Goal: Information Seeking & Learning: Learn about a topic

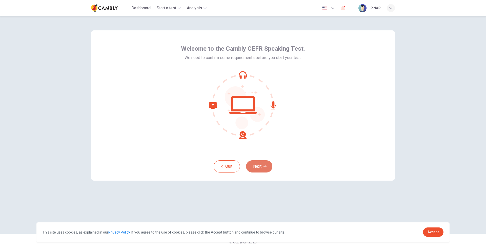
click at [259, 167] on button "Next" at bounding box center [259, 166] width 26 height 12
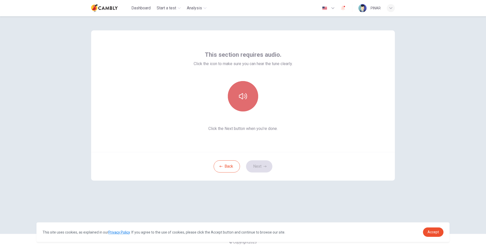
click at [241, 99] on icon "button" at bounding box center [243, 96] width 8 height 8
click at [254, 166] on button "Next" at bounding box center [259, 166] width 26 height 12
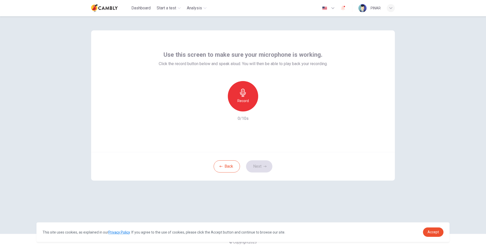
click at [239, 96] on icon "button" at bounding box center [243, 93] width 8 height 8
click at [244, 99] on h6 "Stop" at bounding box center [243, 101] width 8 height 6
click at [245, 97] on div "Record" at bounding box center [243, 96] width 30 height 30
click at [242, 99] on h6 "Stop" at bounding box center [243, 101] width 8 height 6
click at [257, 167] on button "Next" at bounding box center [259, 166] width 26 height 12
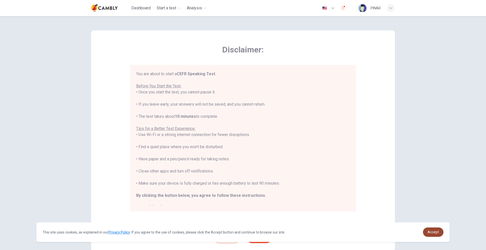
click at [436, 234] on span "Accept" at bounding box center [432, 232] width 11 height 4
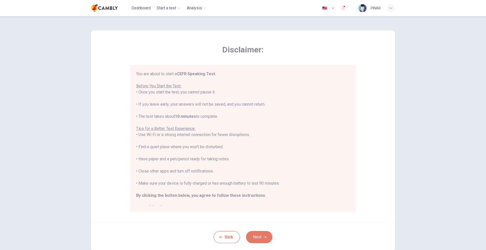
click at [256, 236] on button "Next" at bounding box center [259, 237] width 26 height 12
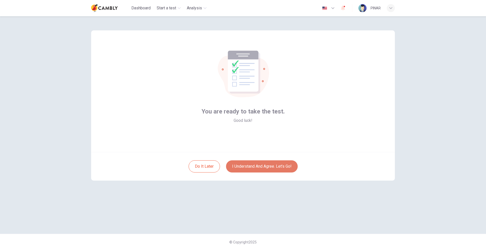
click at [267, 167] on button "I understand and agree. Let’s go!" at bounding box center [262, 166] width 72 height 12
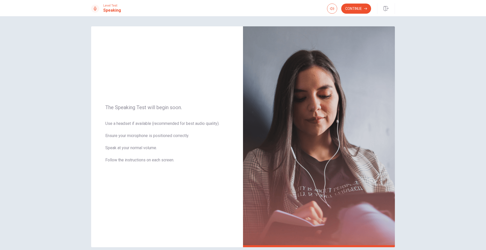
scroll to position [24, 0]
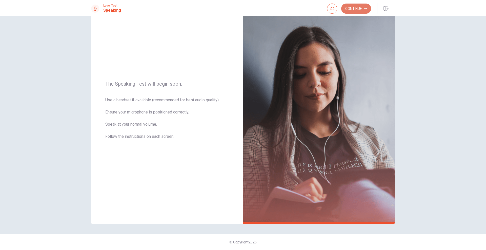
click at [361, 6] on button "Continue" at bounding box center [356, 9] width 30 height 10
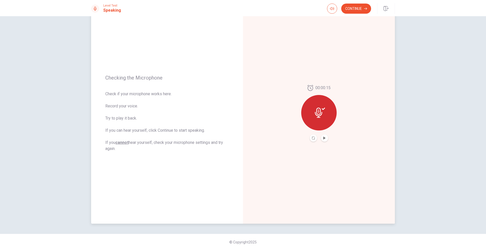
click at [327, 112] on div at bounding box center [318, 112] width 35 height 35
click at [318, 113] on icon at bounding box center [318, 113] width 7 height 10
click at [315, 117] on icon at bounding box center [320, 113] width 10 height 10
click at [316, 110] on icon at bounding box center [320, 113] width 10 height 10
click at [323, 139] on icon "Play Audio" at bounding box center [324, 137] width 2 height 3
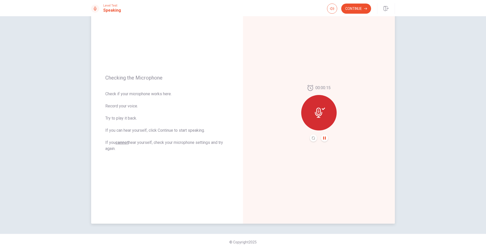
click at [315, 119] on div at bounding box center [318, 112] width 35 height 35
click at [323, 138] on icon "Pause Audio" at bounding box center [324, 137] width 3 height 3
click at [323, 137] on icon "Play Audio" at bounding box center [324, 137] width 2 height 3
click at [313, 138] on icon "Record Again" at bounding box center [313, 137] width 3 height 3
click at [315, 124] on span "Stop Recording" at bounding box center [318, 122] width 19 height 8
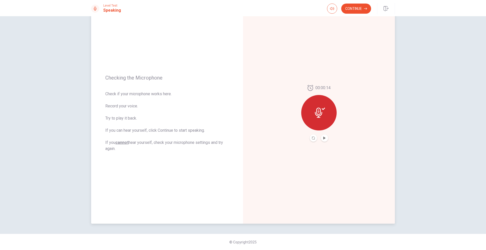
click at [320, 114] on icon at bounding box center [320, 113] width 10 height 10
click at [324, 139] on icon "Play Audio" at bounding box center [324, 137] width 3 height 3
click at [319, 111] on icon at bounding box center [320, 113] width 10 height 10
click at [322, 109] on icon at bounding box center [320, 113] width 10 height 10
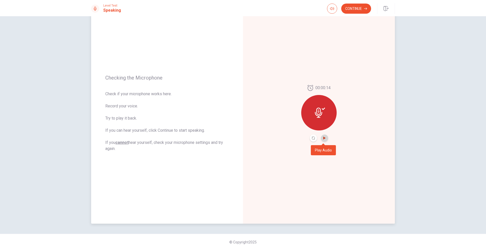
click at [324, 139] on icon "Play Audio" at bounding box center [324, 137] width 3 height 3
click at [318, 112] on icon at bounding box center [320, 113] width 10 height 10
click at [312, 138] on icon "Record Again" at bounding box center [313, 137] width 3 height 3
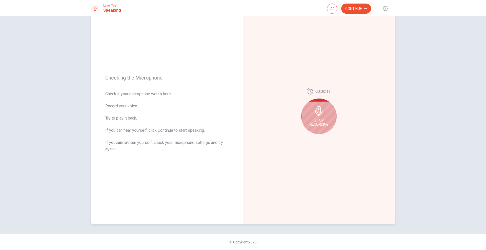
click at [318, 119] on span "Stop Recording" at bounding box center [318, 122] width 19 height 8
click at [323, 139] on button "Play Audio" at bounding box center [324, 137] width 7 height 7
click at [352, 9] on button "Continue" at bounding box center [356, 9] width 30 height 10
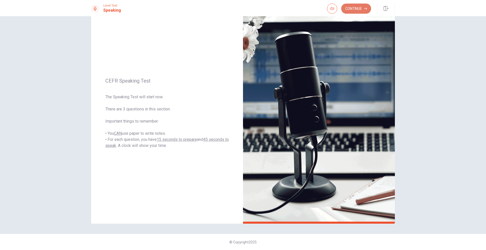
click at [358, 6] on button "Continue" at bounding box center [356, 9] width 30 height 10
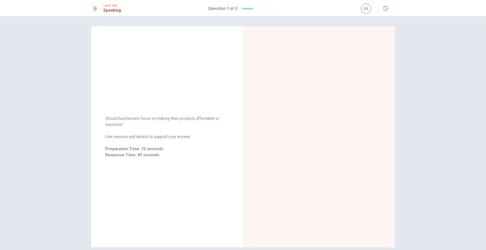
click at [420, 113] on div "Should businesses focus on making their products affordable or luxurious? Use r…" at bounding box center [243, 133] width 486 height 234
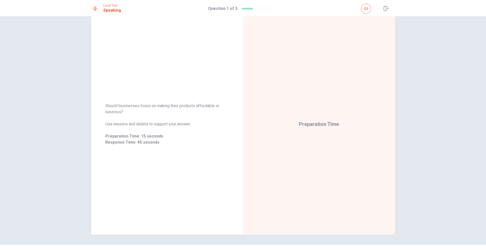
scroll to position [24, 0]
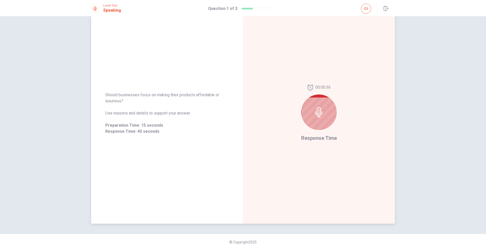
click at [319, 121] on div at bounding box center [318, 111] width 35 height 35
click at [319, 110] on icon at bounding box center [318, 112] width 7 height 10
click at [318, 119] on div at bounding box center [318, 111] width 35 height 35
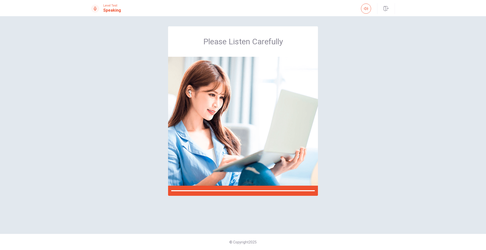
scroll to position [0, 0]
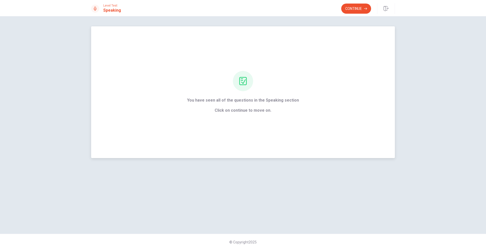
click at [242, 82] on icon at bounding box center [242, 81] width 7 height 8
click at [355, 9] on button "Continue" at bounding box center [356, 9] width 30 height 10
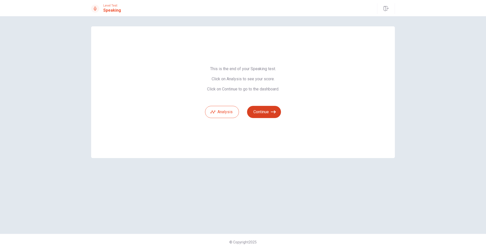
click at [262, 110] on button "Continue" at bounding box center [264, 112] width 34 height 12
